Goal: Communication & Community: Answer question/provide support

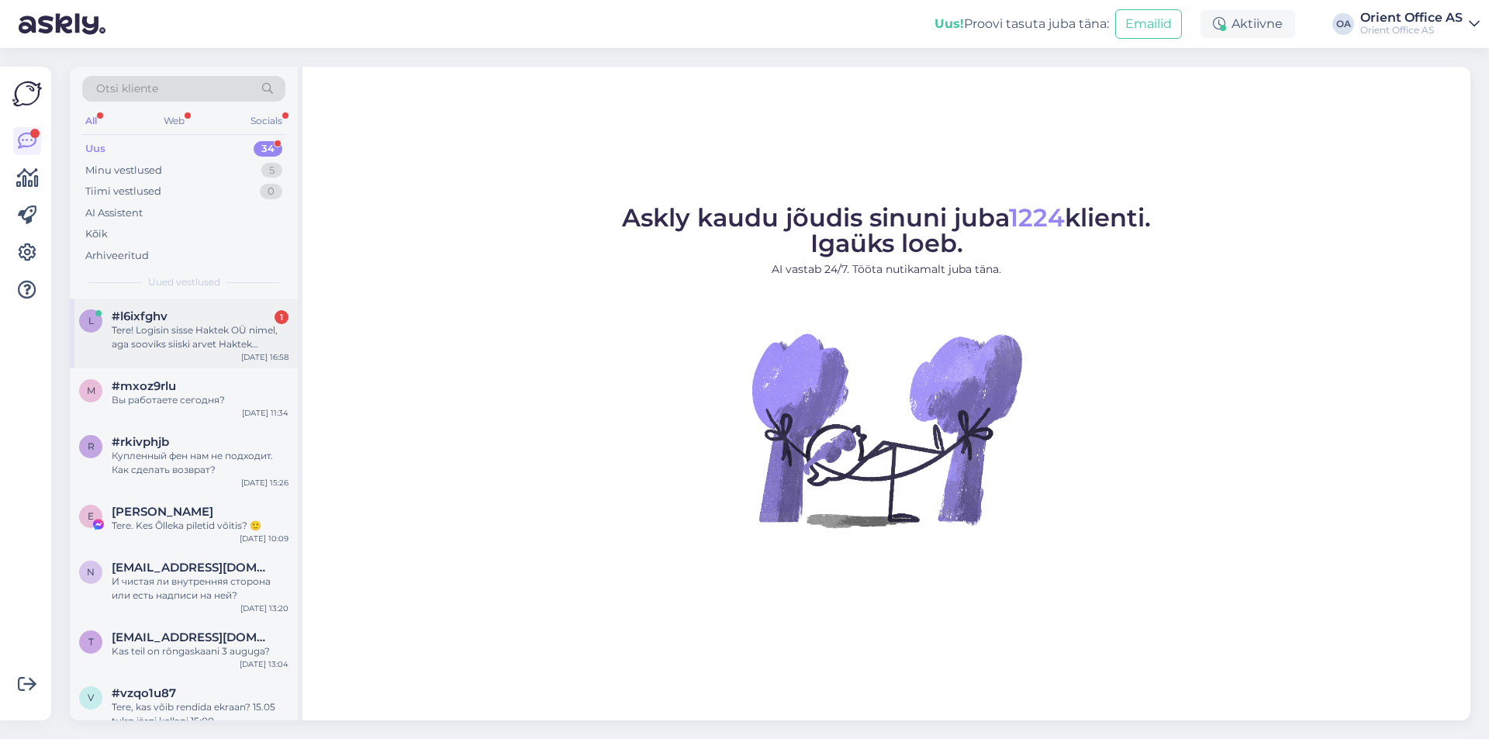
click at [244, 330] on div "Tere! Logisin sisse Haktek OÜ nimel, aga sooviks siiski arvet Haktek [PERSON_NA…" at bounding box center [200, 337] width 177 height 28
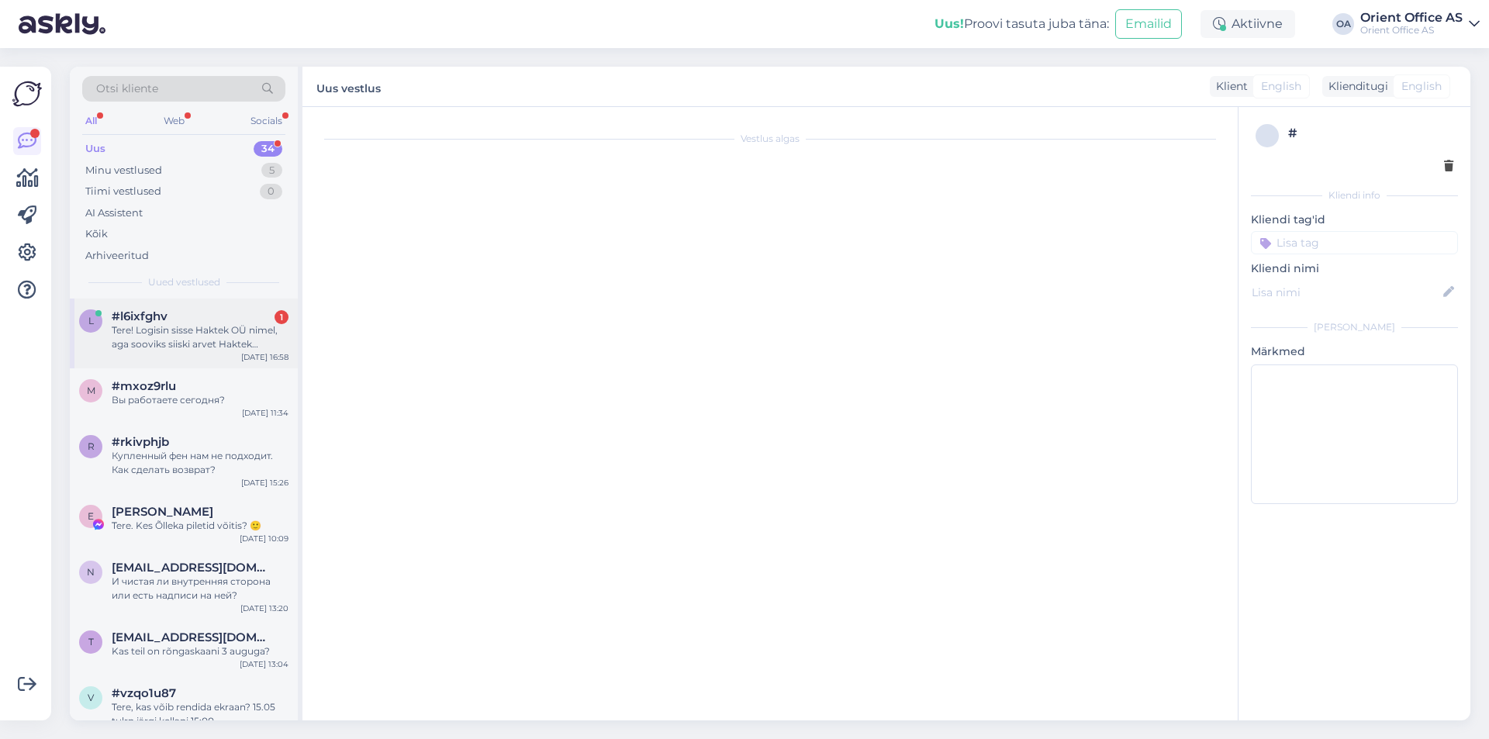
scroll to position [56, 0]
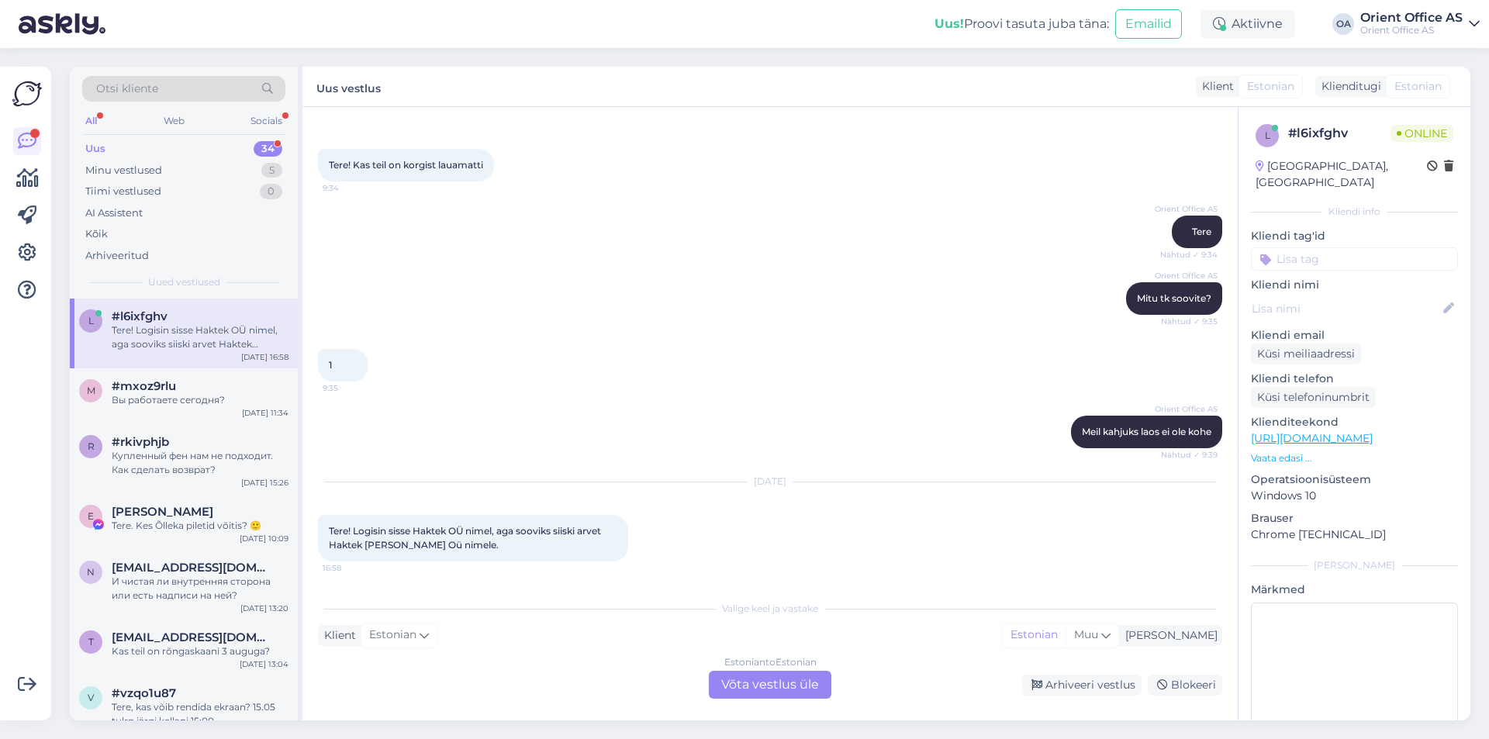
click at [755, 668] on div "Estonian to Estonian" at bounding box center [770, 662] width 92 height 14
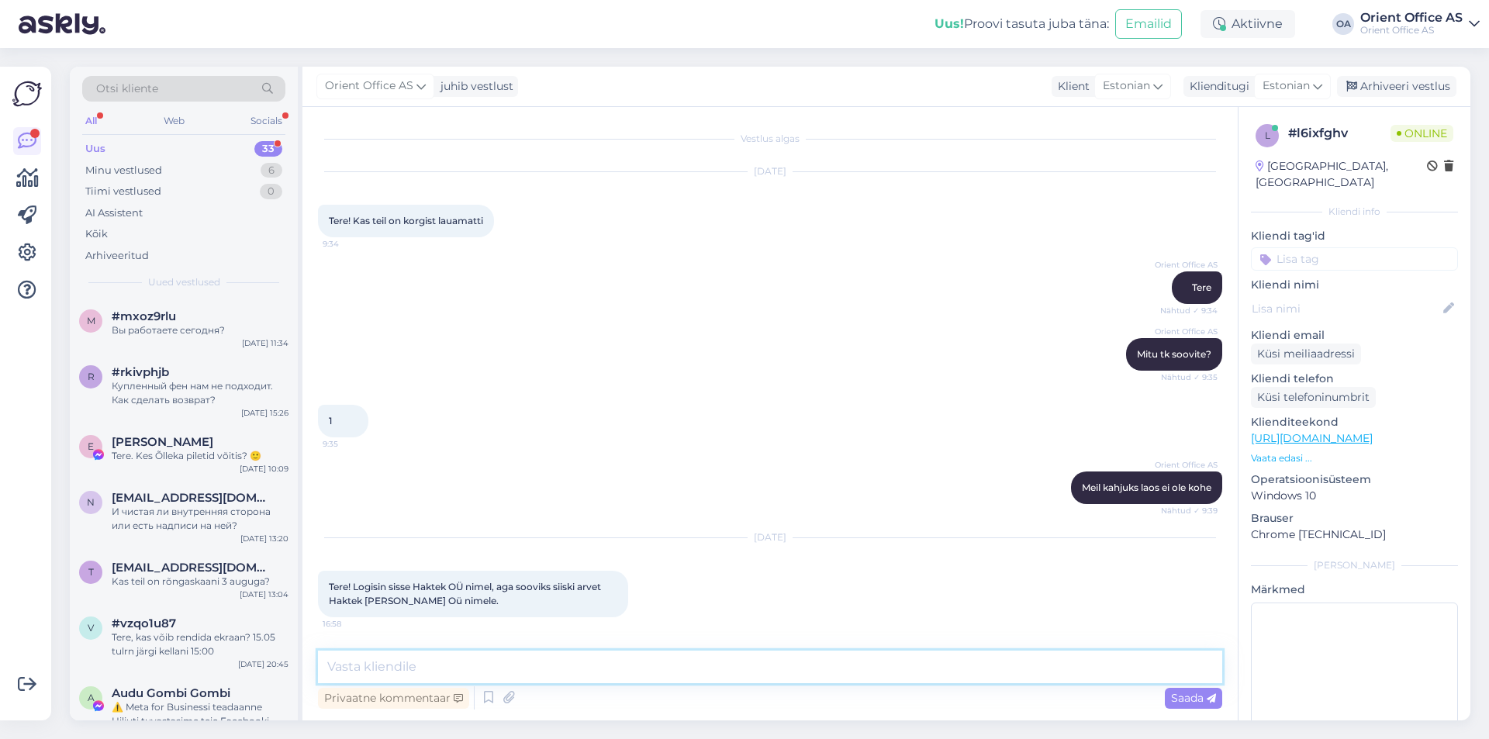
click at [713, 680] on textarea at bounding box center [770, 667] width 904 height 33
click at [699, 675] on textarea at bounding box center [770, 667] width 904 height 33
type textarea "Saab"
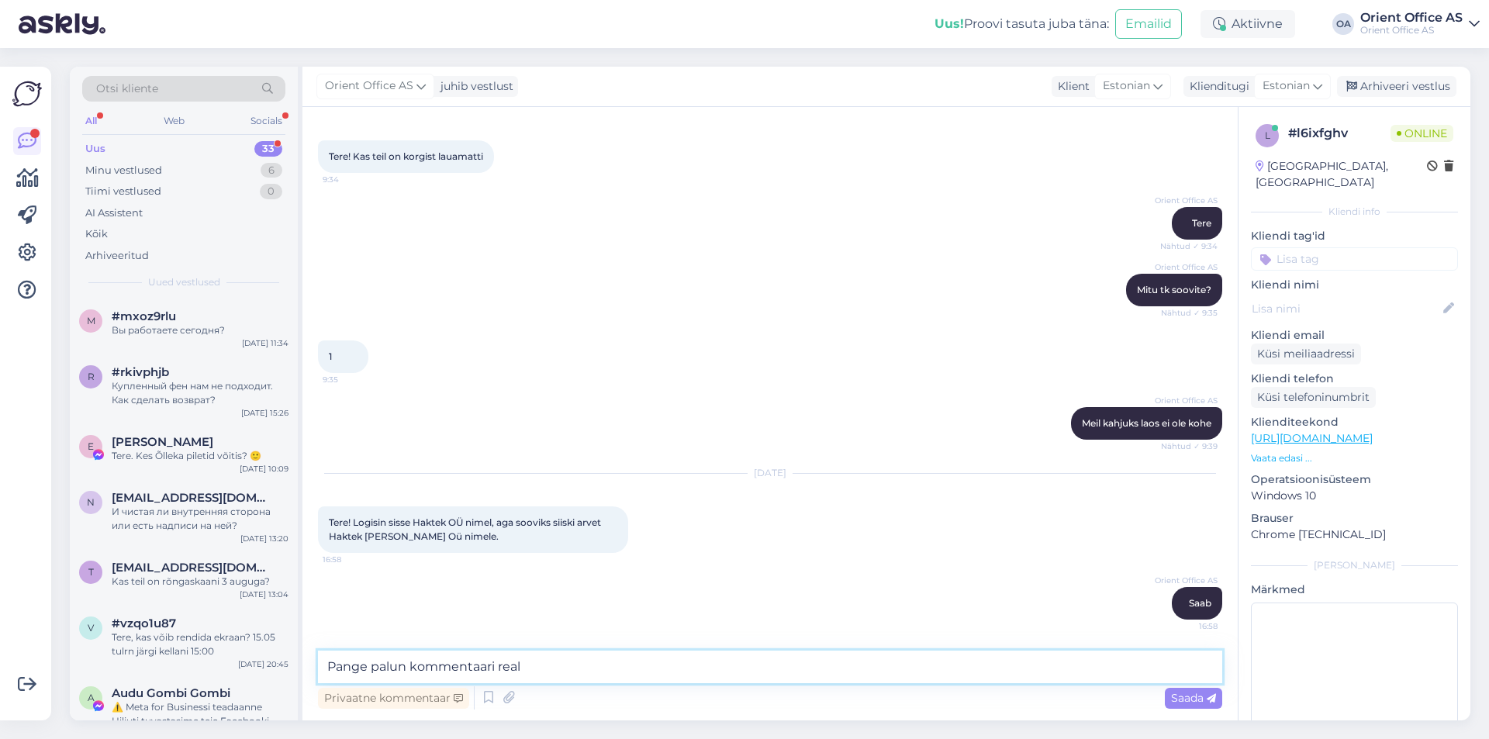
type textarea "Pange palun kommentaari [PERSON_NAME]"
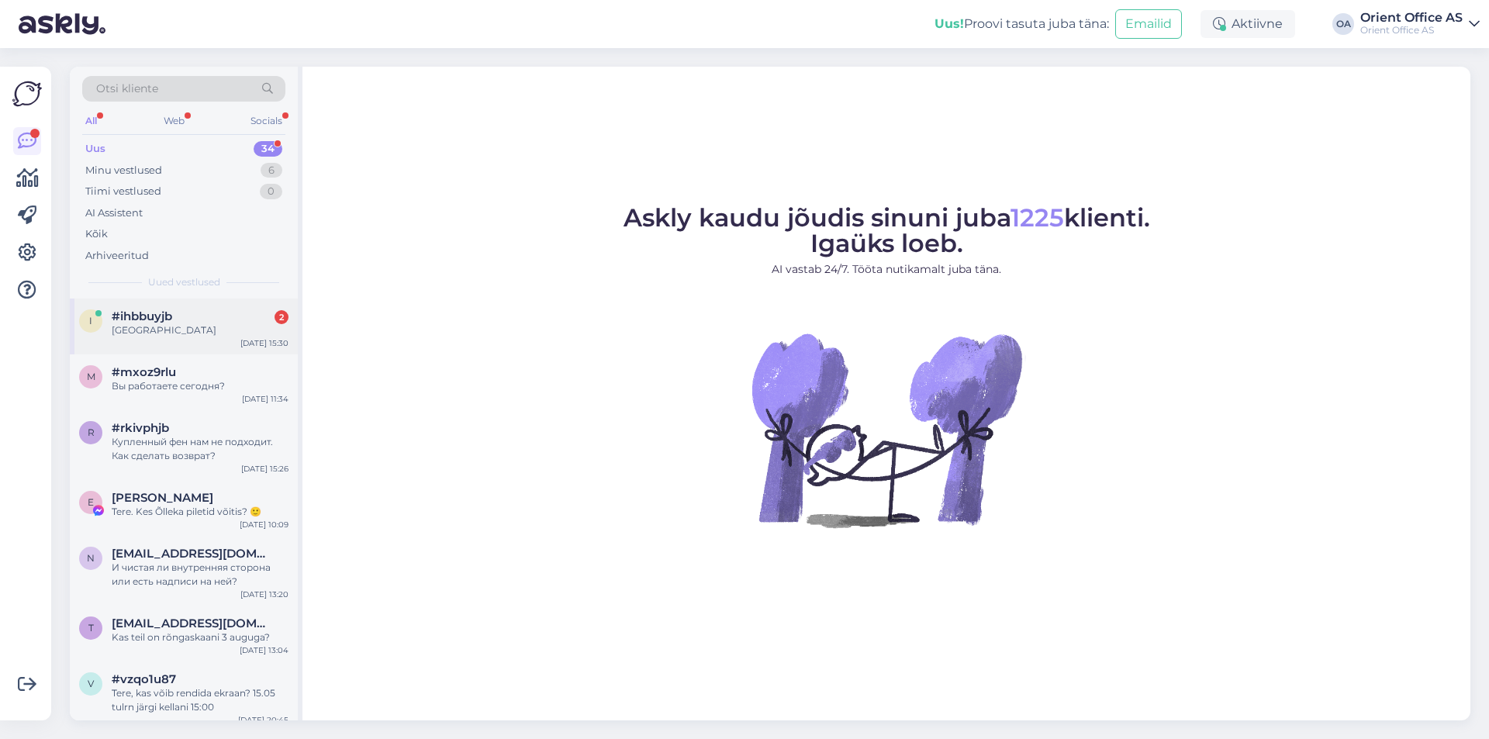
click at [189, 327] on div "Tallinnas" at bounding box center [200, 330] width 177 height 14
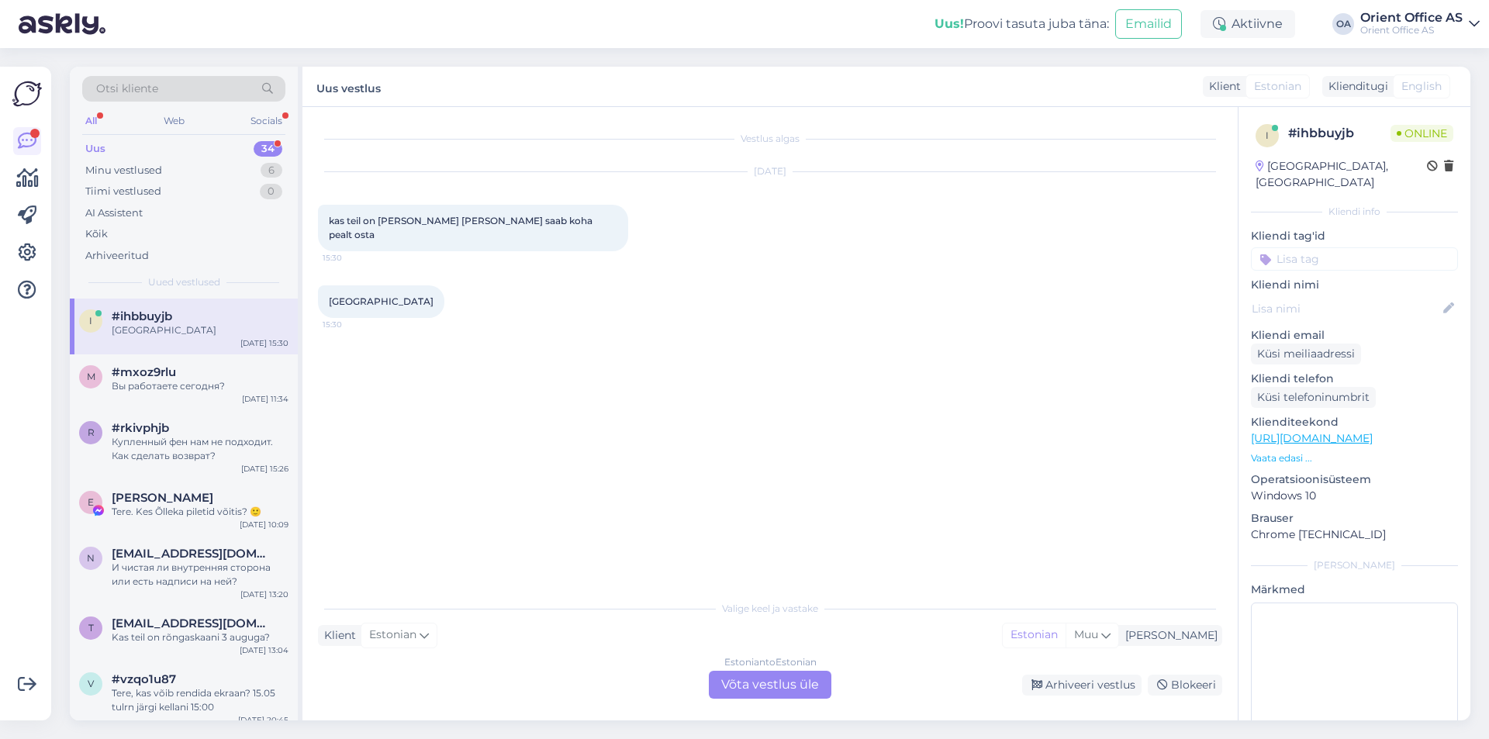
click at [755, 720] on div "Otsi kliente All Web Socials Uus 34 Minu vestlused 6 Tiimi vestlused 0 AI Assis…" at bounding box center [774, 393] width 1428 height 691
click at [751, 713] on div "Vestlus algas Oct 2 2025 kas teil on ka pood kust saab koha pealt osta 15:30 Ta…" at bounding box center [769, 413] width 935 height 613
click at [748, 701] on div "Vestlus algas Oct 2 2025 kas teil on ka pood kust saab koha pealt osta 15:30 Ta…" at bounding box center [769, 413] width 935 height 613
click at [747, 697] on div "Vestlus algas Oct 2 2025 kas teil on ka pood kust saab koha pealt osta 15:30 Ta…" at bounding box center [769, 413] width 935 height 613
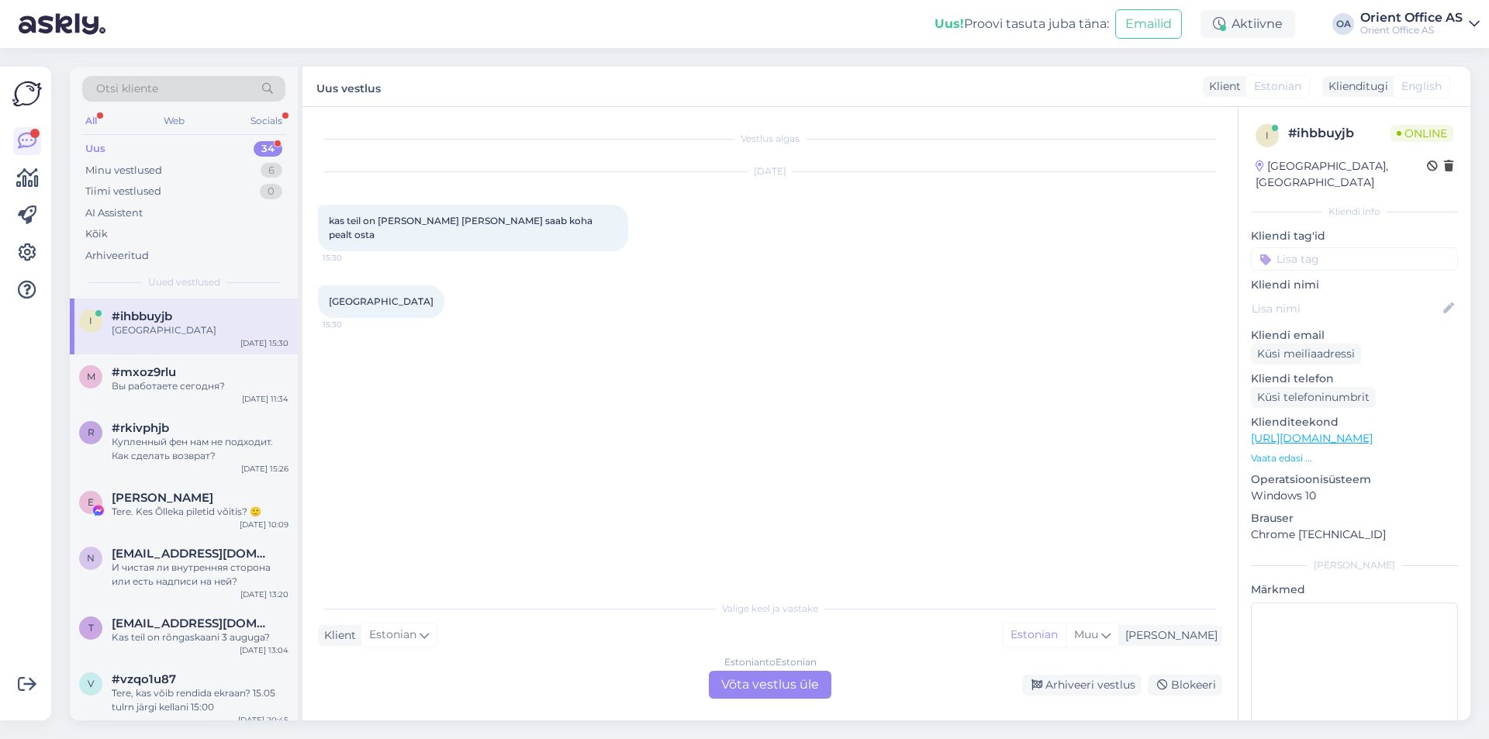
click at [746, 695] on div "Estonian to Estonian Võta vestlus üle" at bounding box center [770, 685] width 123 height 28
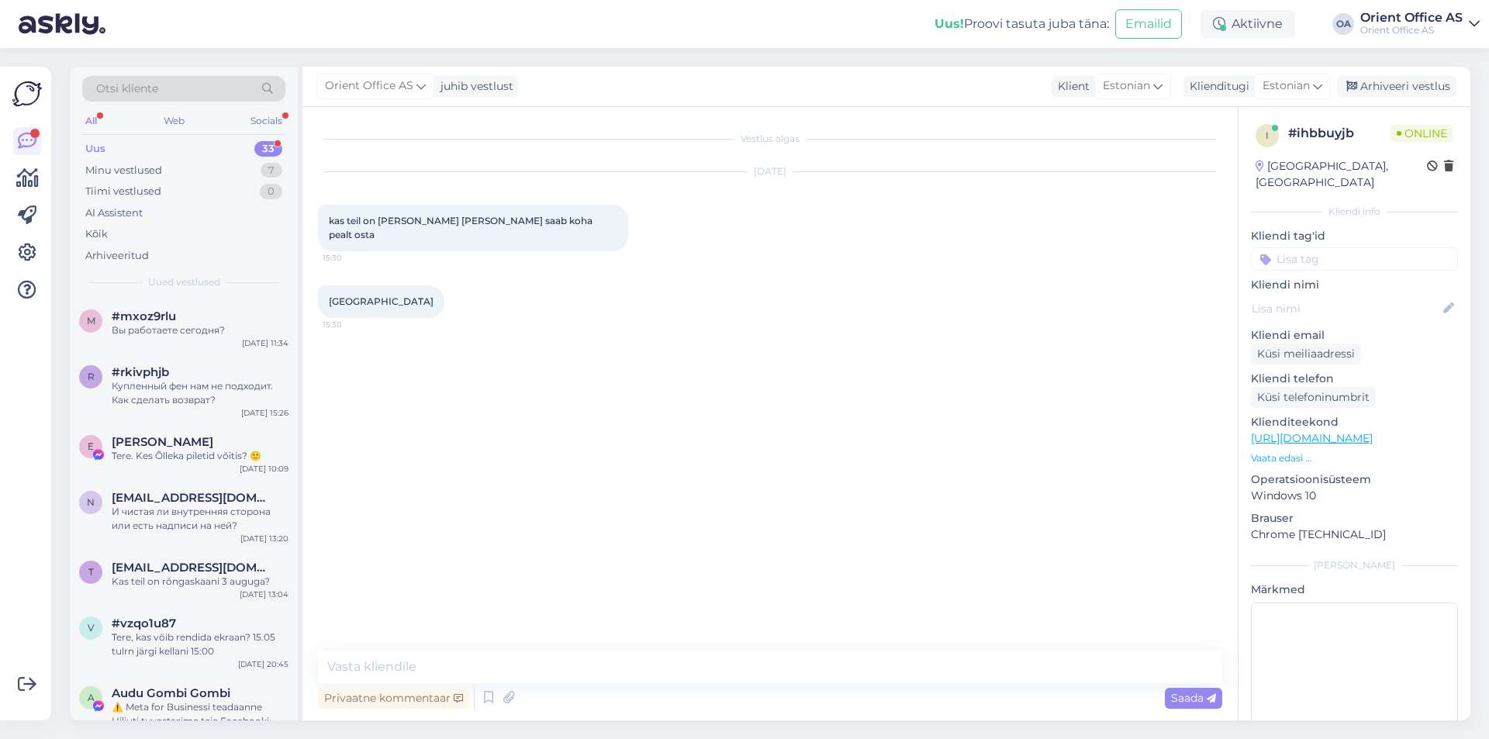
drag, startPoint x: 744, startPoint y: 693, endPoint x: 741, endPoint y: 684, distance: 10.1
click at [742, 687] on div "Privaatne kommentaar Saada" at bounding box center [770, 697] width 904 height 29
drag, startPoint x: 741, startPoint y: 684, endPoint x: 731, endPoint y: 658, distance: 28.0
click at [741, 683] on div "Privaatne kommentaar Saada" at bounding box center [770, 697] width 904 height 29
click at [731, 658] on textarea at bounding box center [770, 667] width 904 height 33
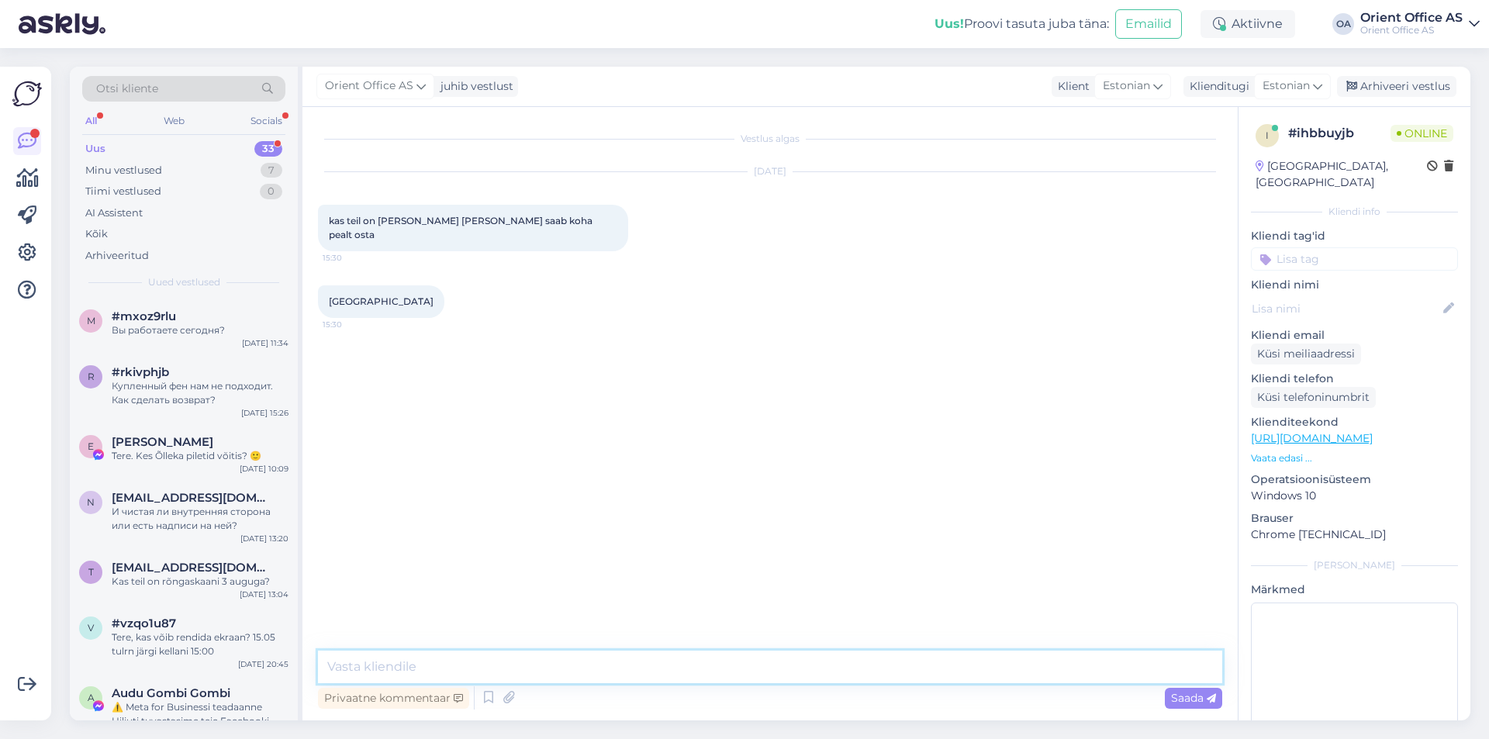
click at [731, 658] on textarea at bounding box center [770, 667] width 904 height 33
type textarea "Tere!"
type textarea "Laost saate kauba kätte"
type textarea "Palun vormistage tellimus ette"
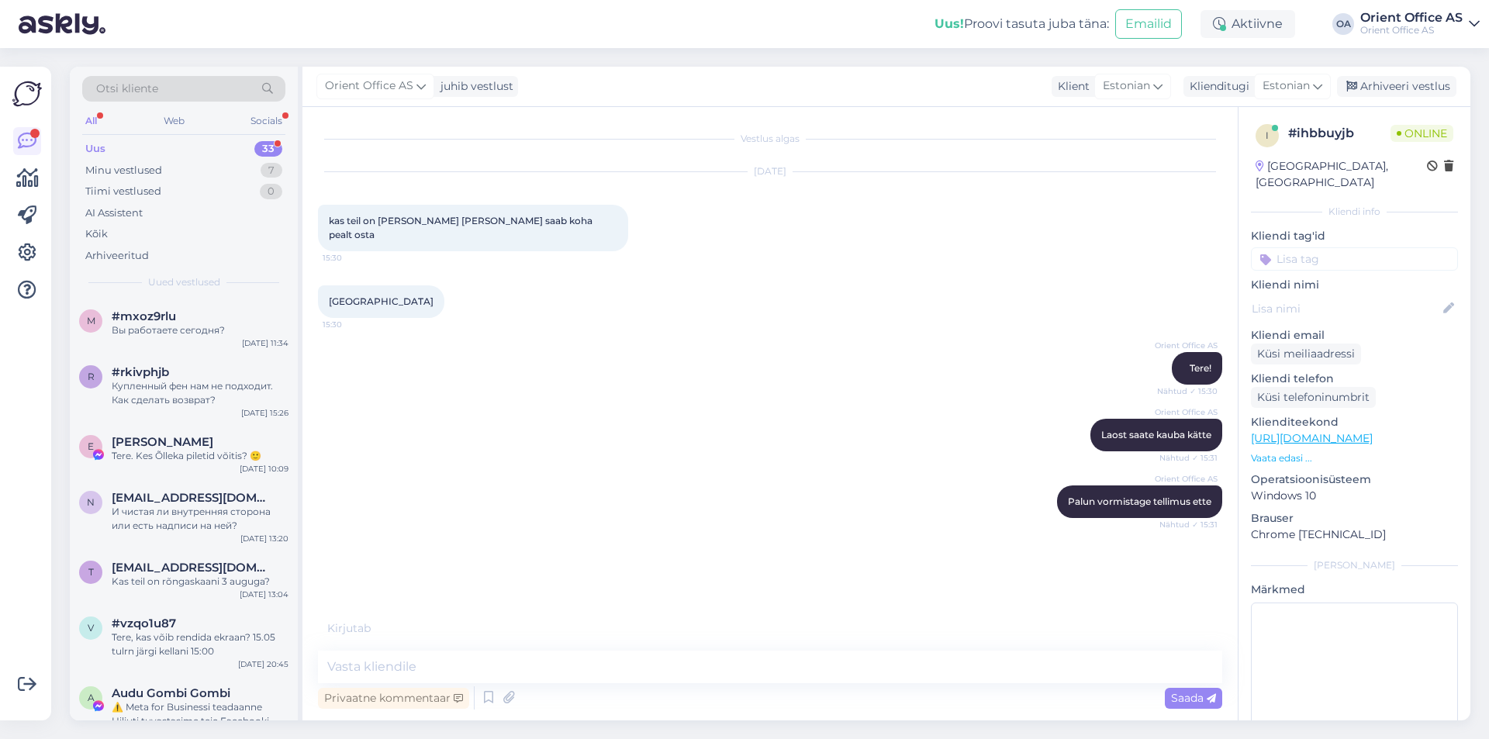
click at [1373, 431] on link "https://kontorikaubad.ee/toode/varvimarker-edding-750-2-4mm-valge-metall-klaas-…" at bounding box center [1312, 438] width 122 height 14
click at [520, 665] on textarea at bounding box center [770, 667] width 904 height 33
type textarea "Või webist teha või emaili saata"
type textarea "J"
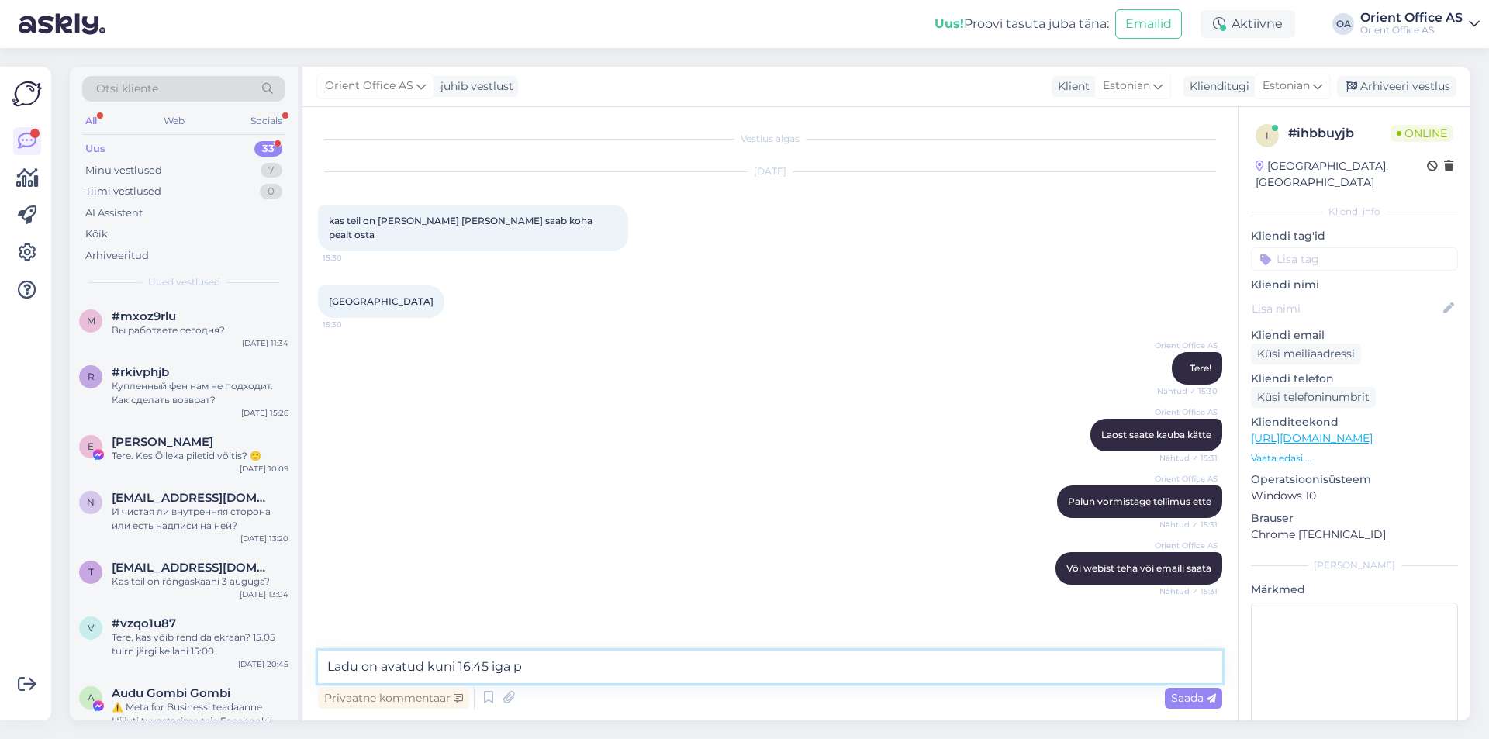
scroll to position [18, 0]
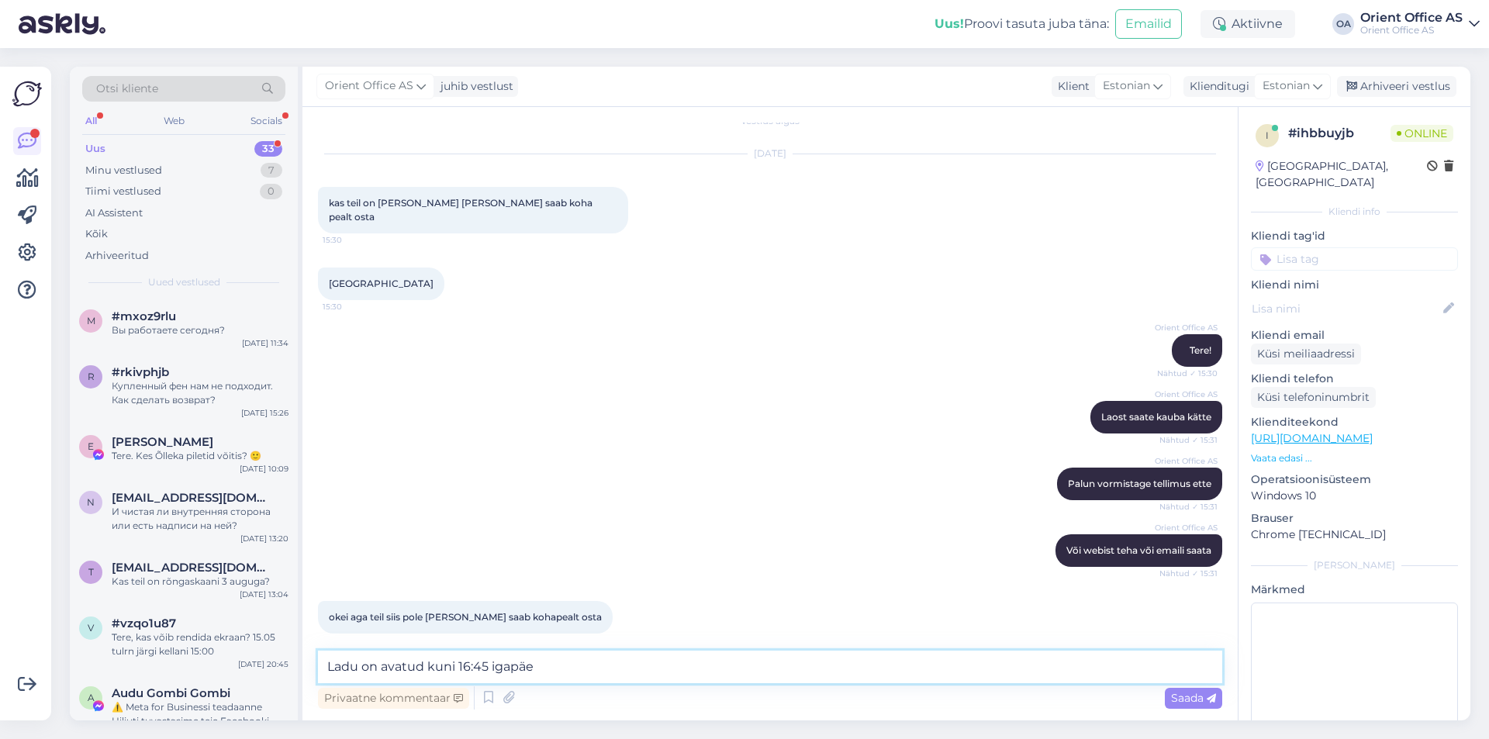
type textarea "Ladu on avatud kuni 16:45 igapäev"
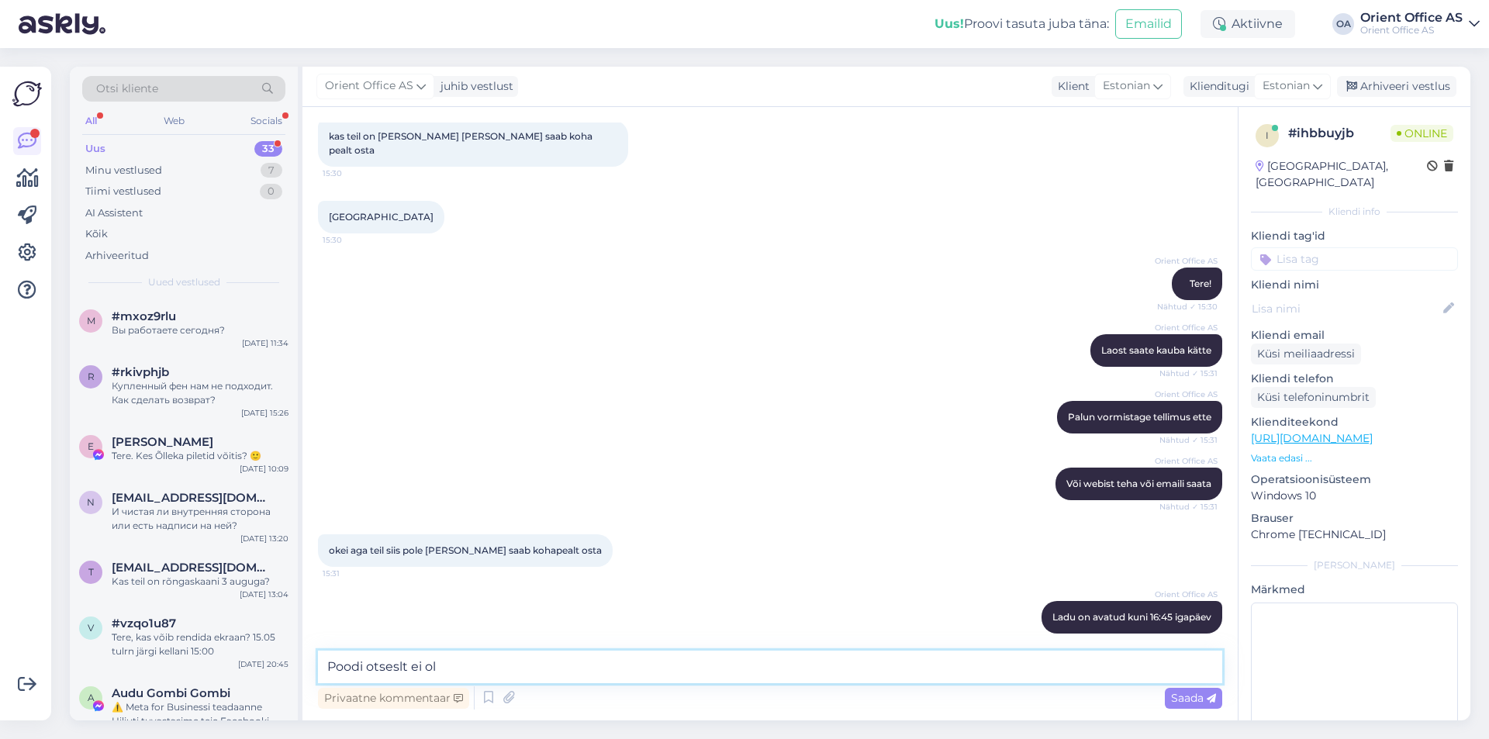
type textarea "Poodi otseslt ei ole"
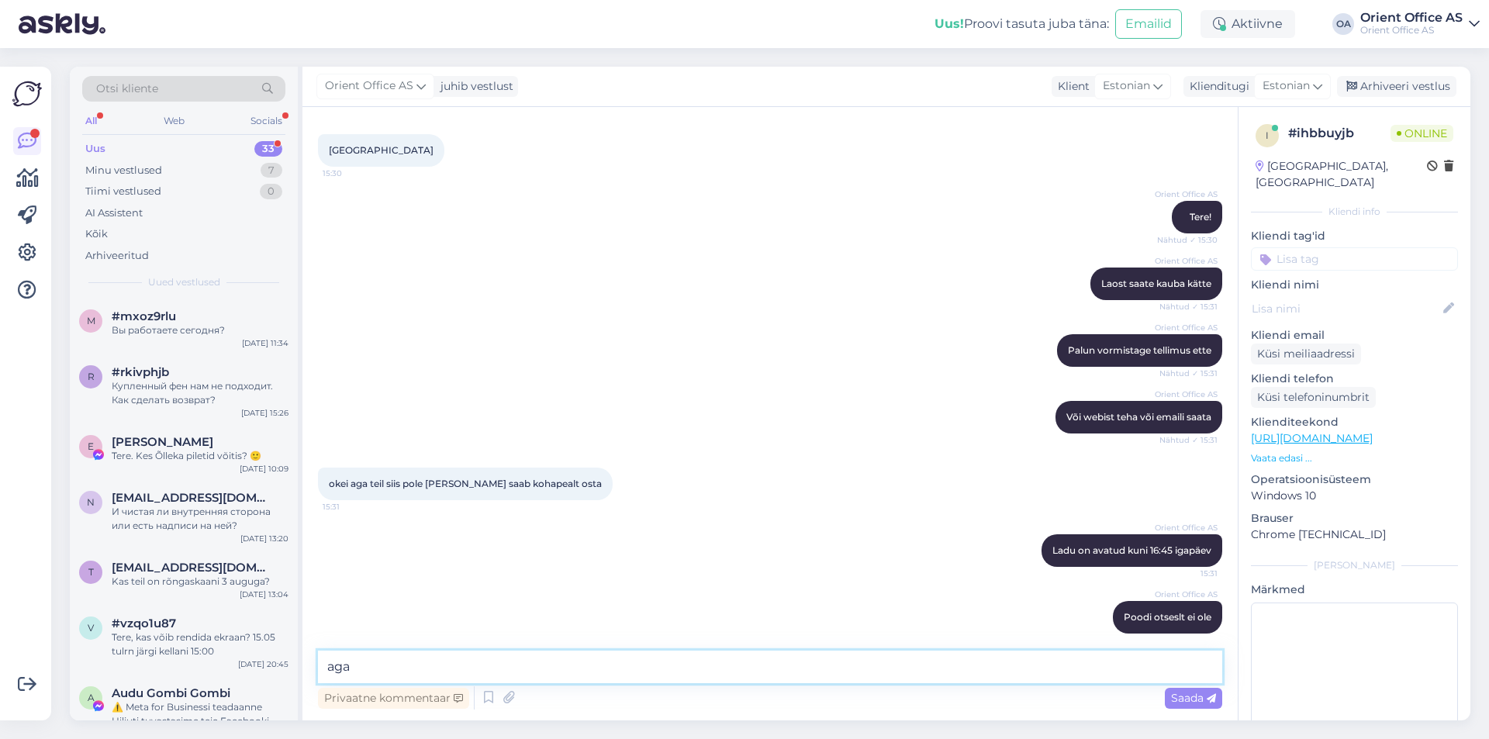
type textarea "aga"
type textarea "aga kaup on laos olemas"
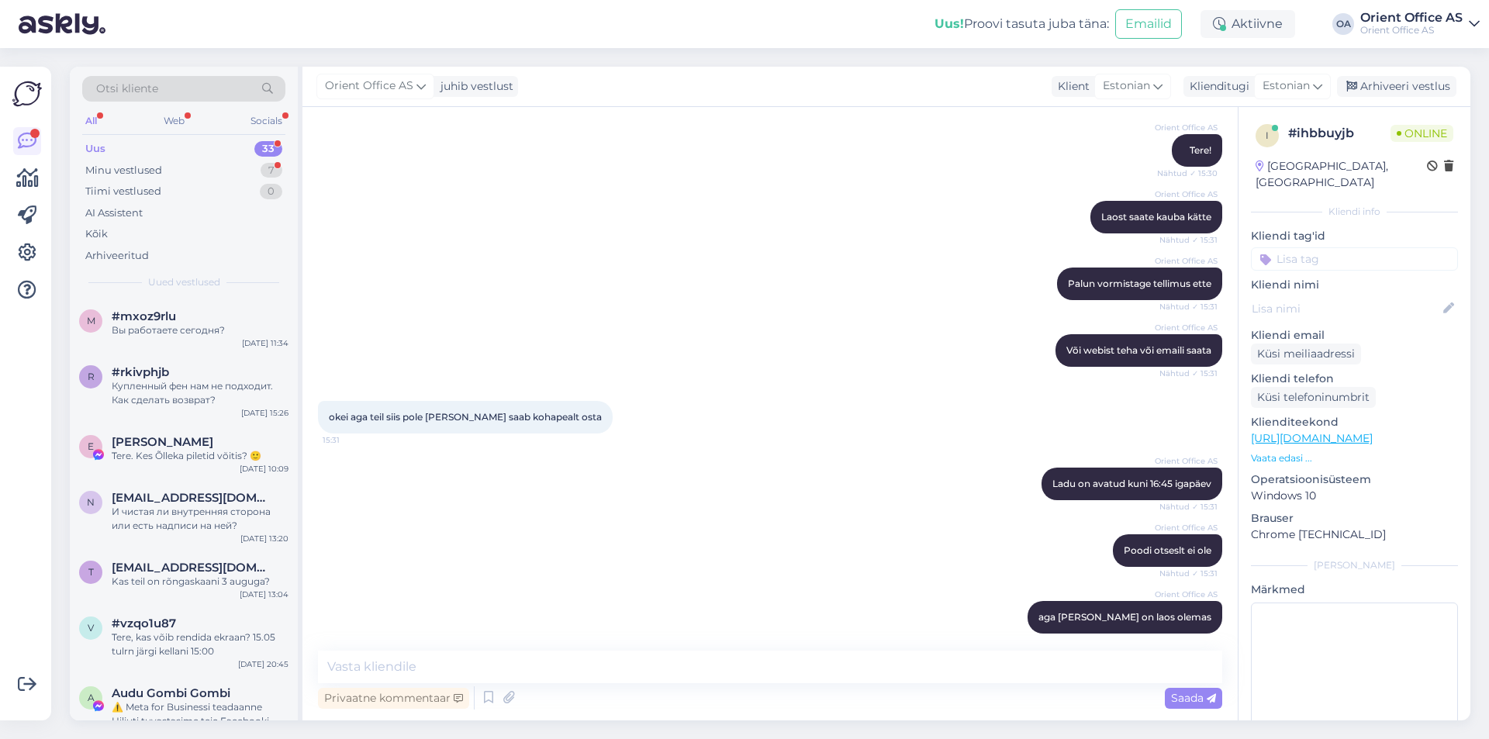
scroll to position [285, 0]
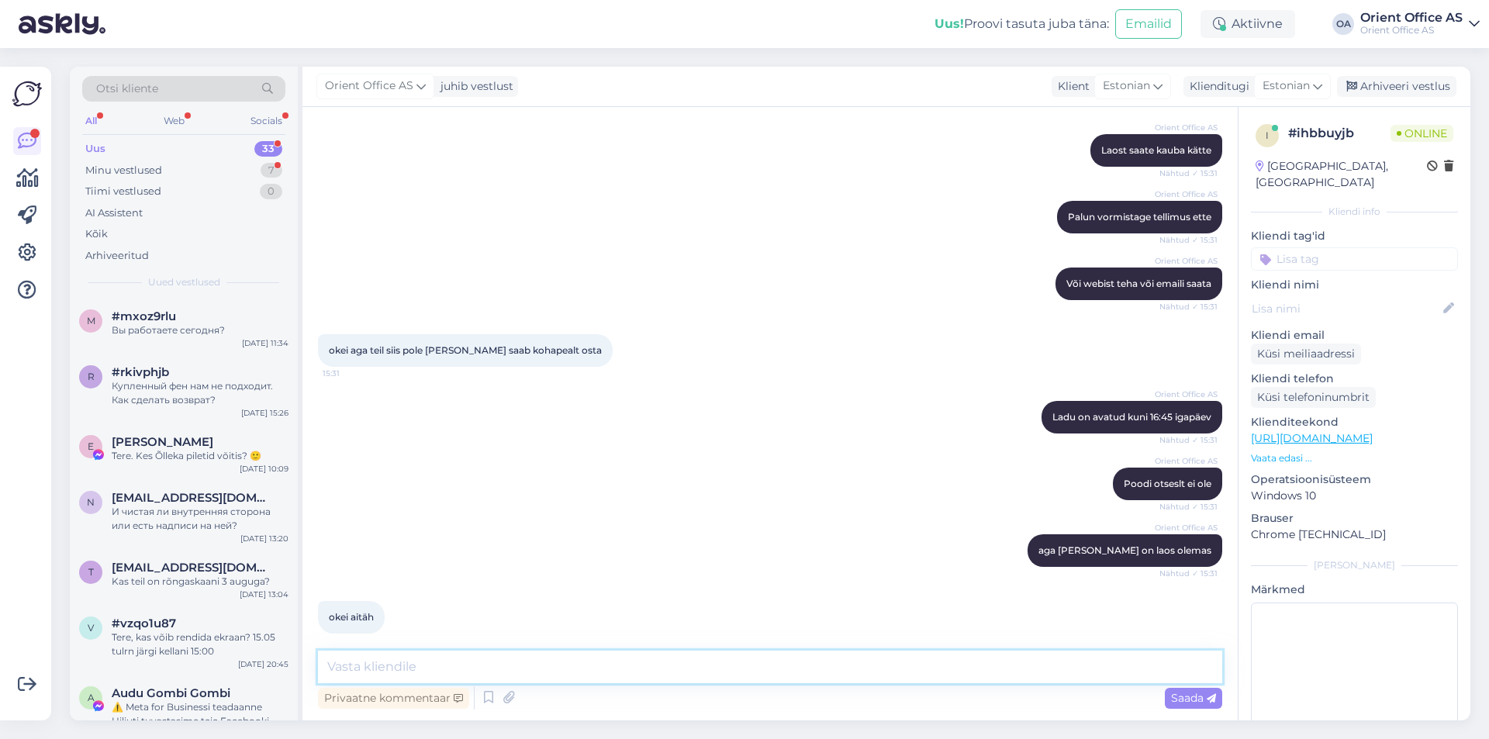
click at [410, 658] on textarea at bounding box center [770, 667] width 904 height 33
type textarea "Aitäh!"
